Goal: Find specific page/section: Find specific page/section

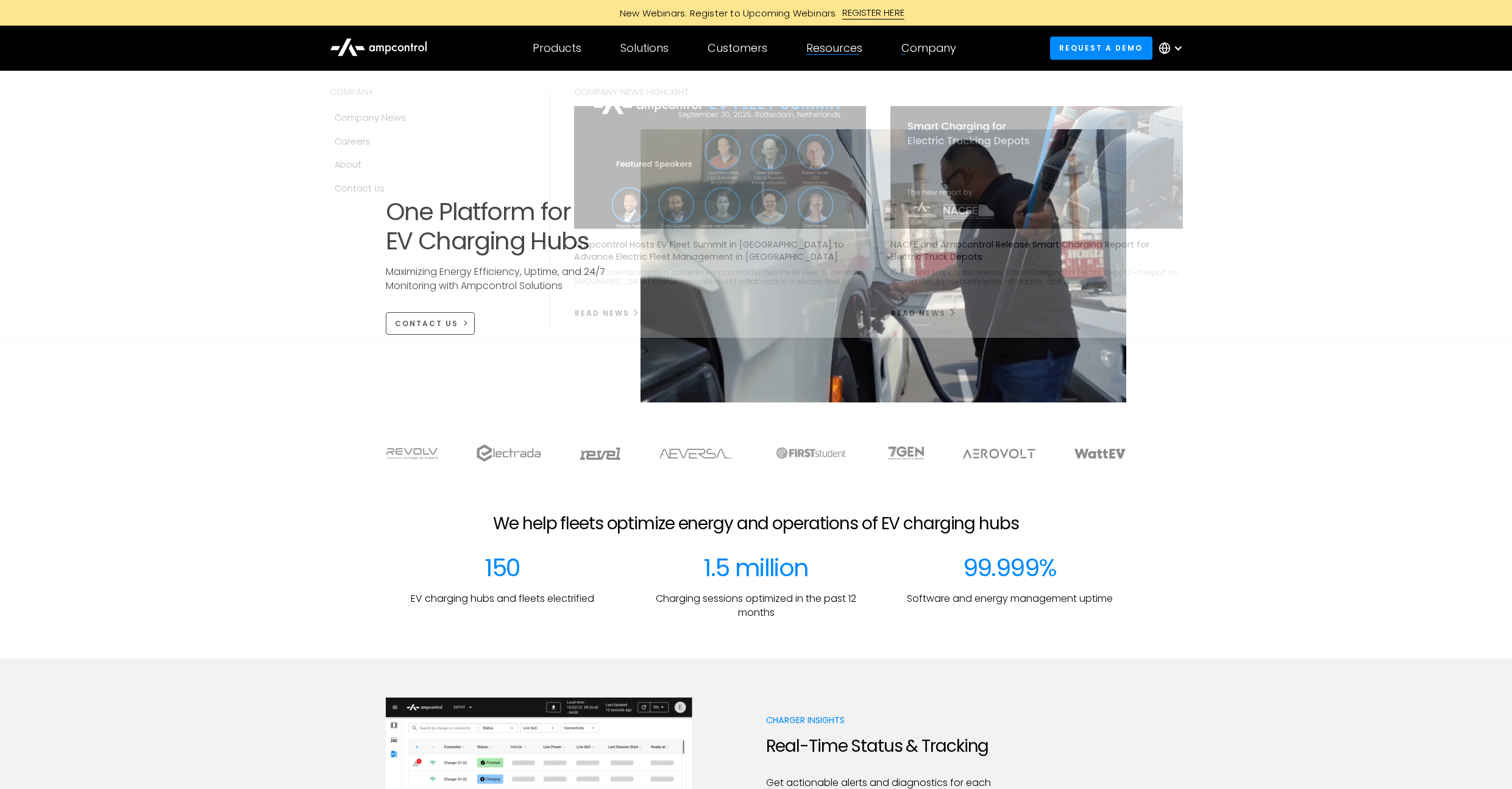
click at [930, 51] on div "Company" at bounding box center [929, 48] width 55 height 13
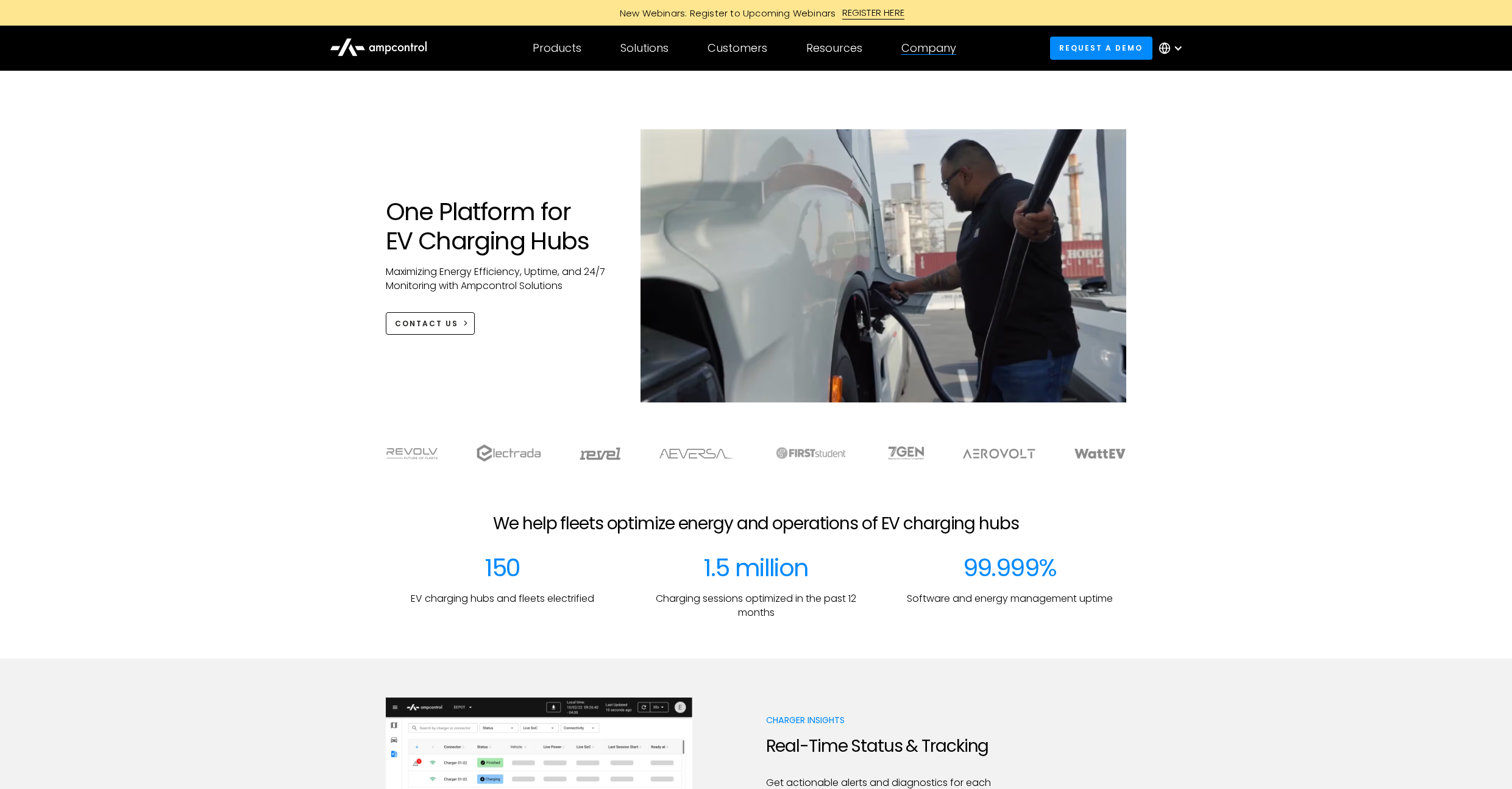
click at [930, 51] on div "Company" at bounding box center [929, 48] width 55 height 13
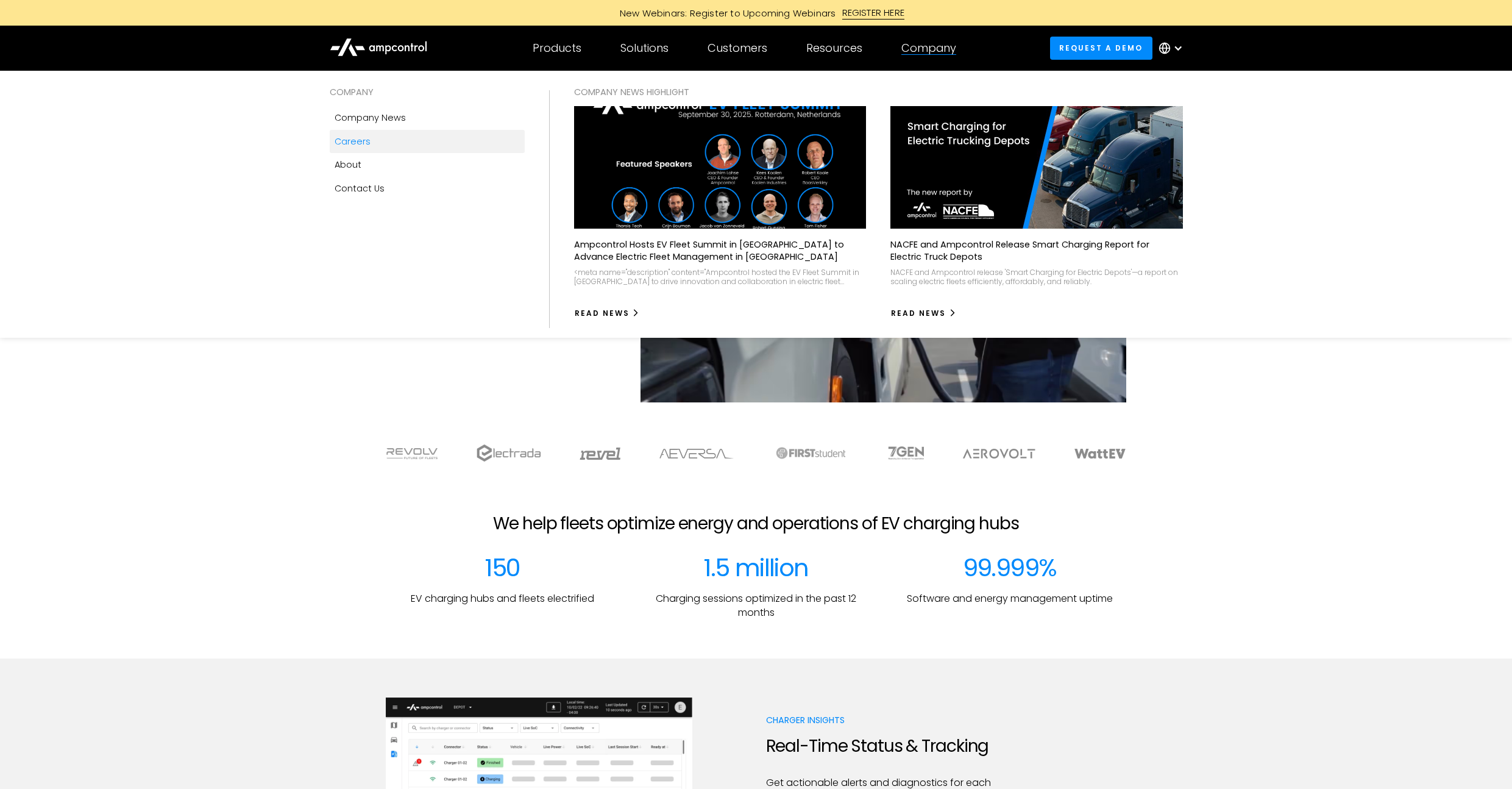
click at [378, 147] on link "Careers" at bounding box center [427, 141] width 195 height 23
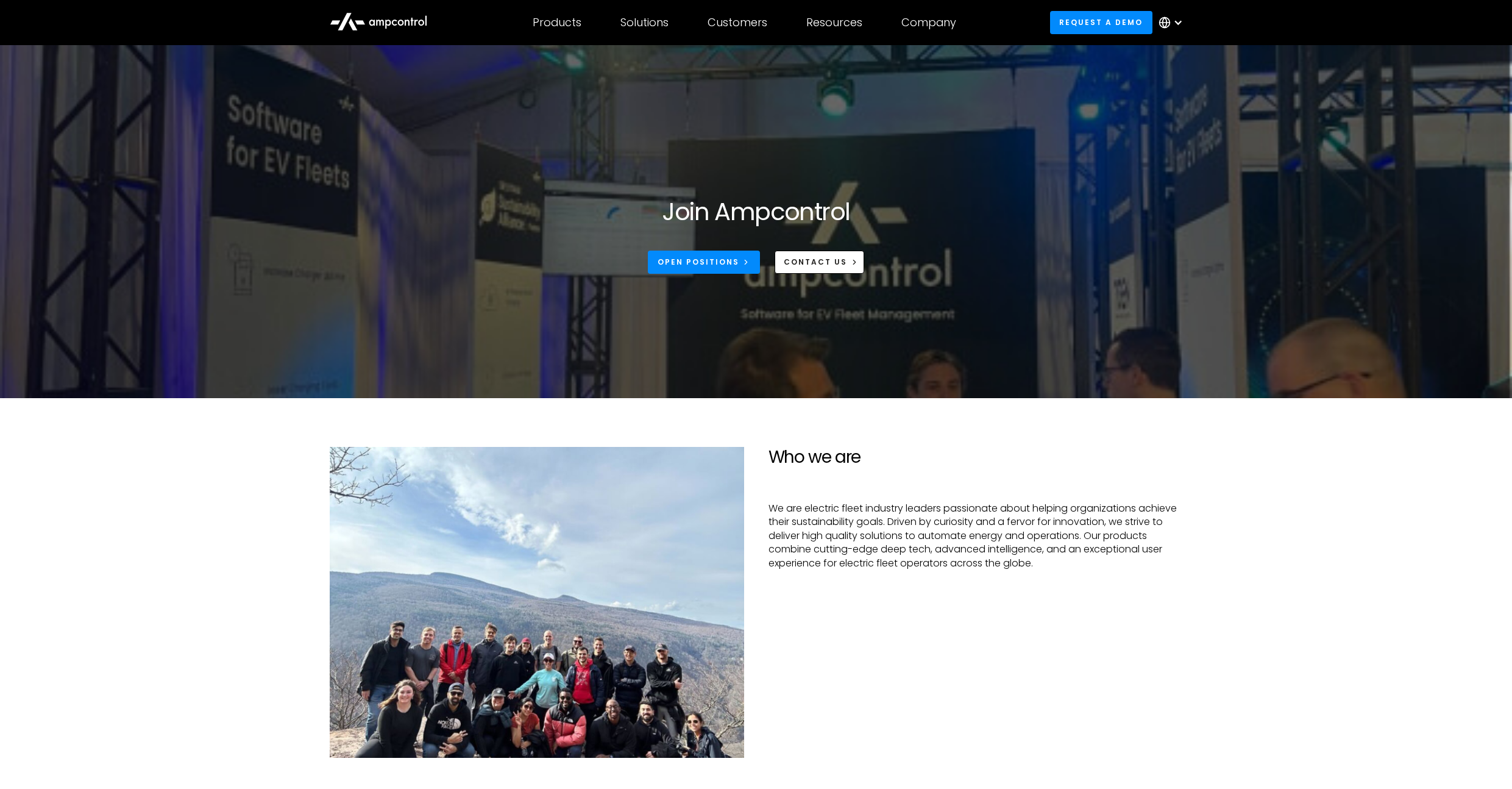
scroll to position [3, 0]
click at [712, 266] on div "Open Positions" at bounding box center [698, 261] width 82 height 11
